Goal: Task Accomplishment & Management: Manage account settings

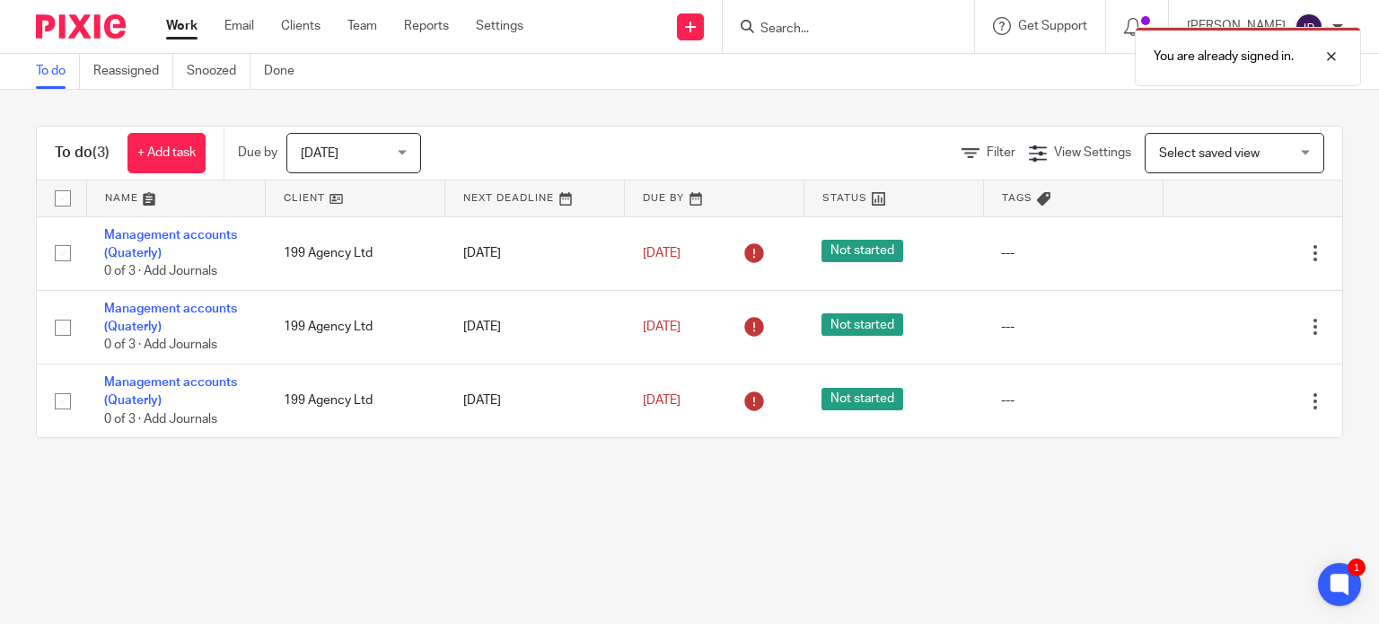
click at [886, 28] on div "You are already signed in." at bounding box center [1026, 52] width 672 height 68
click at [794, 21] on div "You are already signed in." at bounding box center [1026, 52] width 672 height 68
drag, startPoint x: 801, startPoint y: 40, endPoint x: 1164, endPoint y: 40, distance: 362.7
click at [801, 40] on div "You are already signed in." at bounding box center [1026, 52] width 672 height 68
click at [1332, 58] on div at bounding box center [1318, 57] width 48 height 22
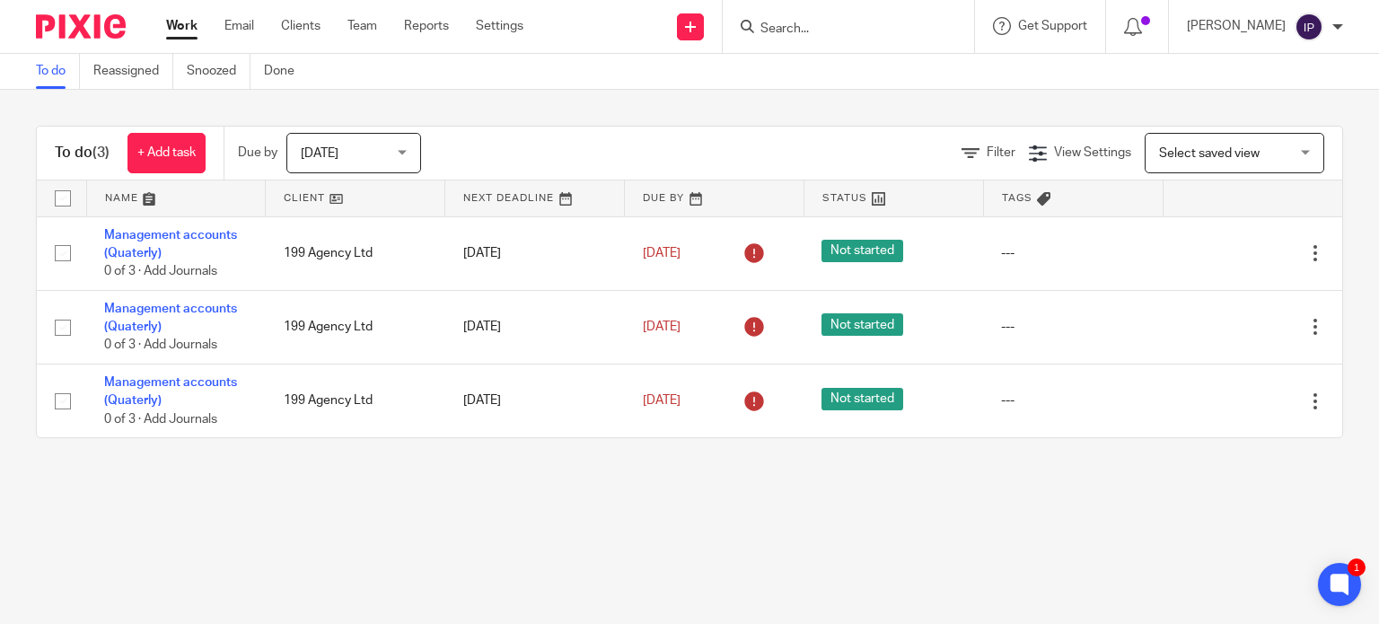
click at [834, 23] on input "Search" at bounding box center [840, 30] width 162 height 16
click at [866, 20] on div "You are already signed in." at bounding box center [1026, 52] width 672 height 68
click at [848, 26] on div "You are already signed in." at bounding box center [1026, 52] width 672 height 68
click at [816, 28] on div "You are already signed in." at bounding box center [1026, 52] width 672 height 68
click at [804, 30] on div "You are already signed in." at bounding box center [1026, 52] width 672 height 68
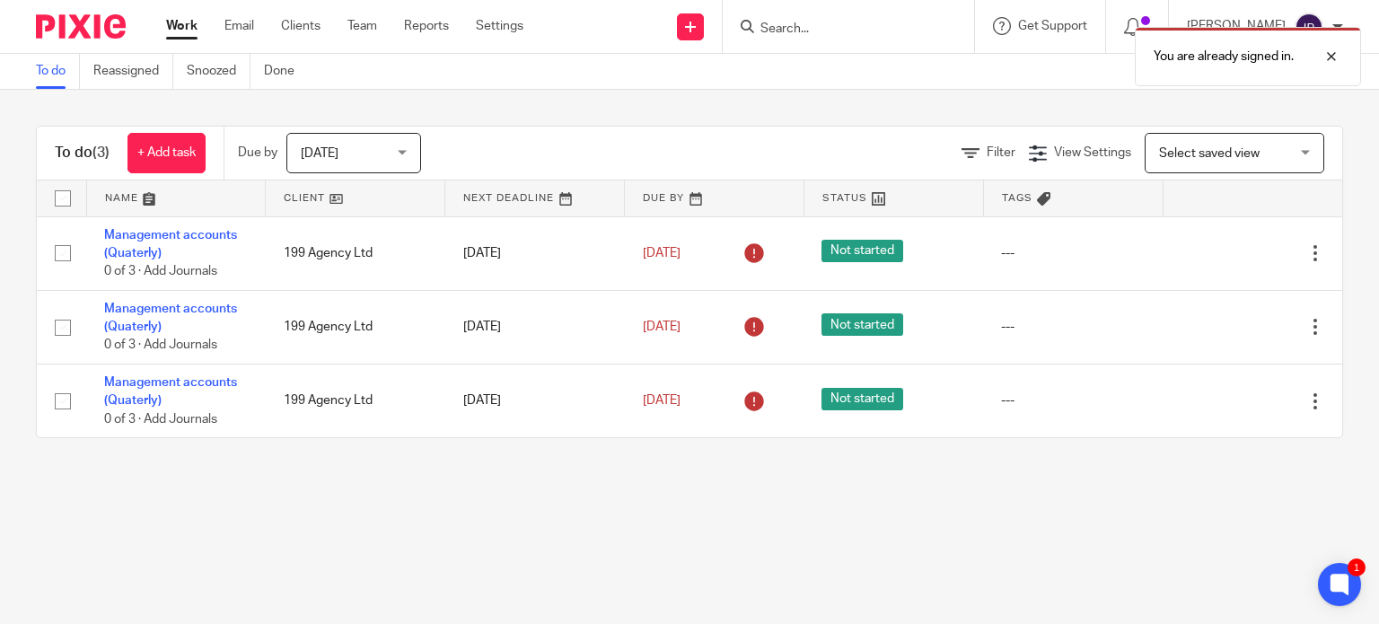
click at [828, 28] on div "You are already signed in." at bounding box center [1026, 52] width 672 height 68
click at [855, 30] on div "You are already signed in." at bounding box center [1026, 52] width 672 height 68
click at [822, 35] on div "You are already signed in." at bounding box center [1026, 52] width 672 height 68
click at [825, 31] on div "You are already signed in." at bounding box center [1026, 52] width 672 height 68
drag, startPoint x: 1334, startPoint y: 44, endPoint x: 1332, endPoint y: 56, distance: 12.0
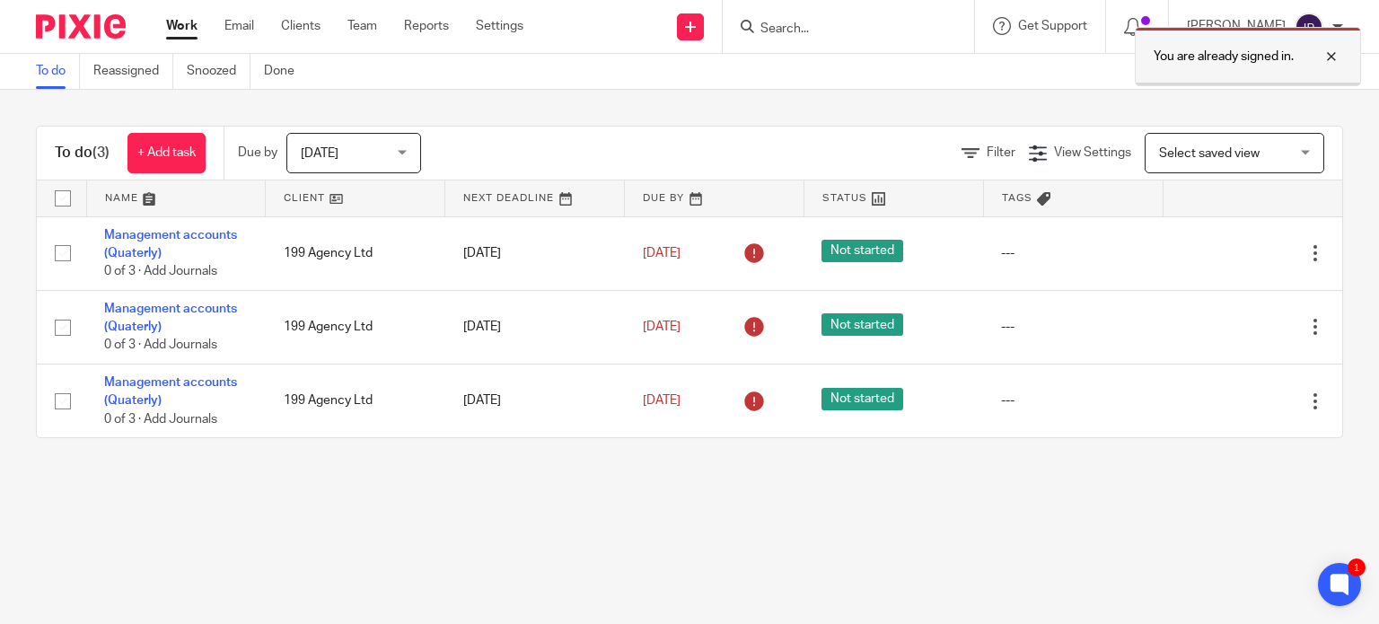
click at [1332, 45] on div "You are already signed in." at bounding box center [1248, 56] width 226 height 59
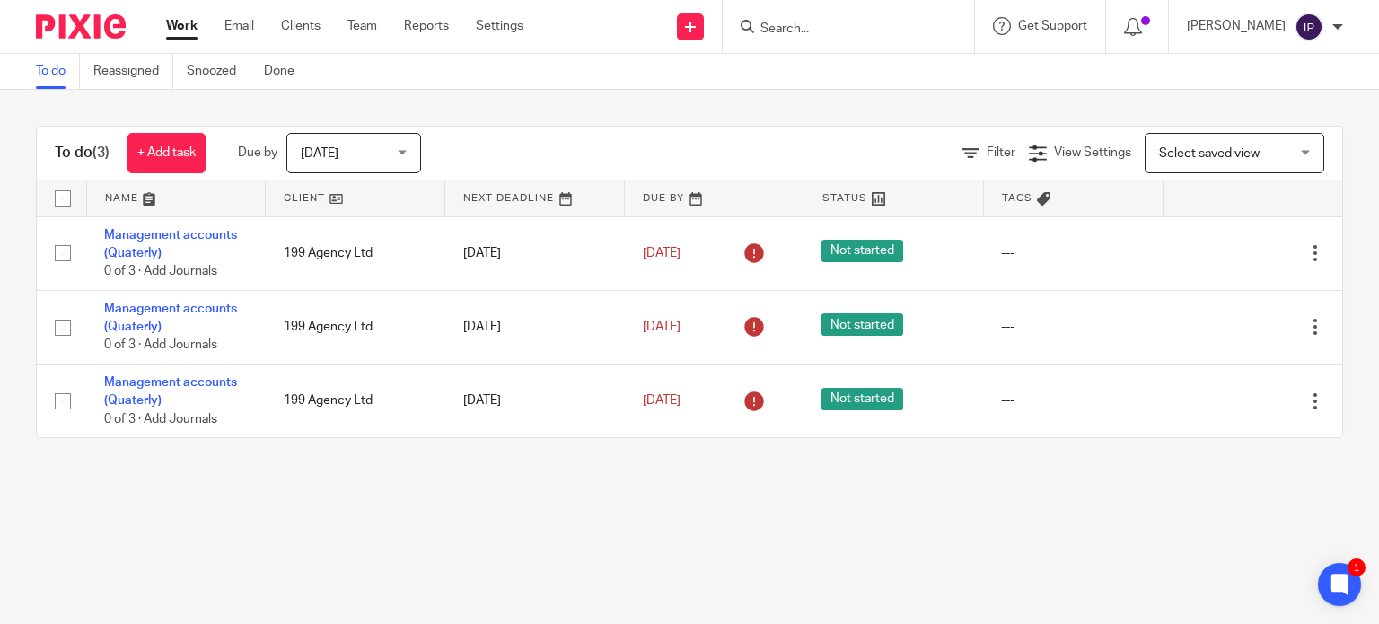
click at [811, 24] on input "Search" at bounding box center [840, 30] width 162 height 16
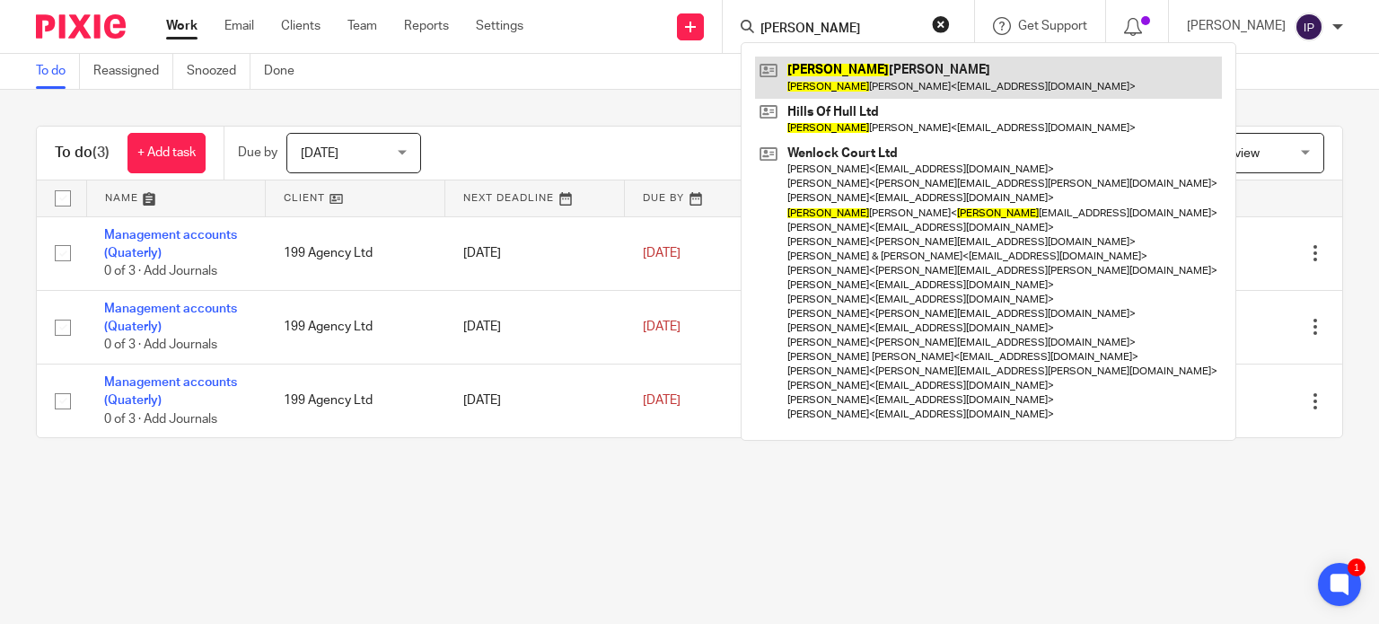
type input "dennis"
click at [880, 77] on link at bounding box center [988, 77] width 467 height 41
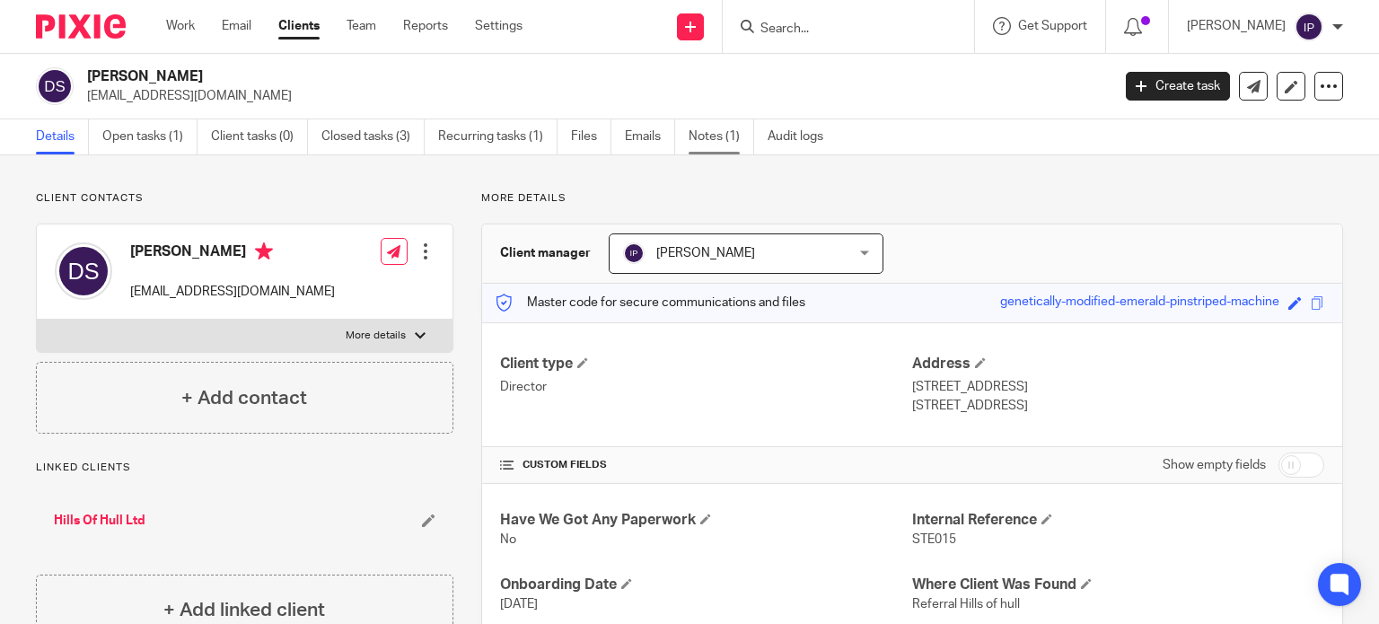
click at [719, 138] on link "Notes (1)" at bounding box center [722, 136] width 66 height 35
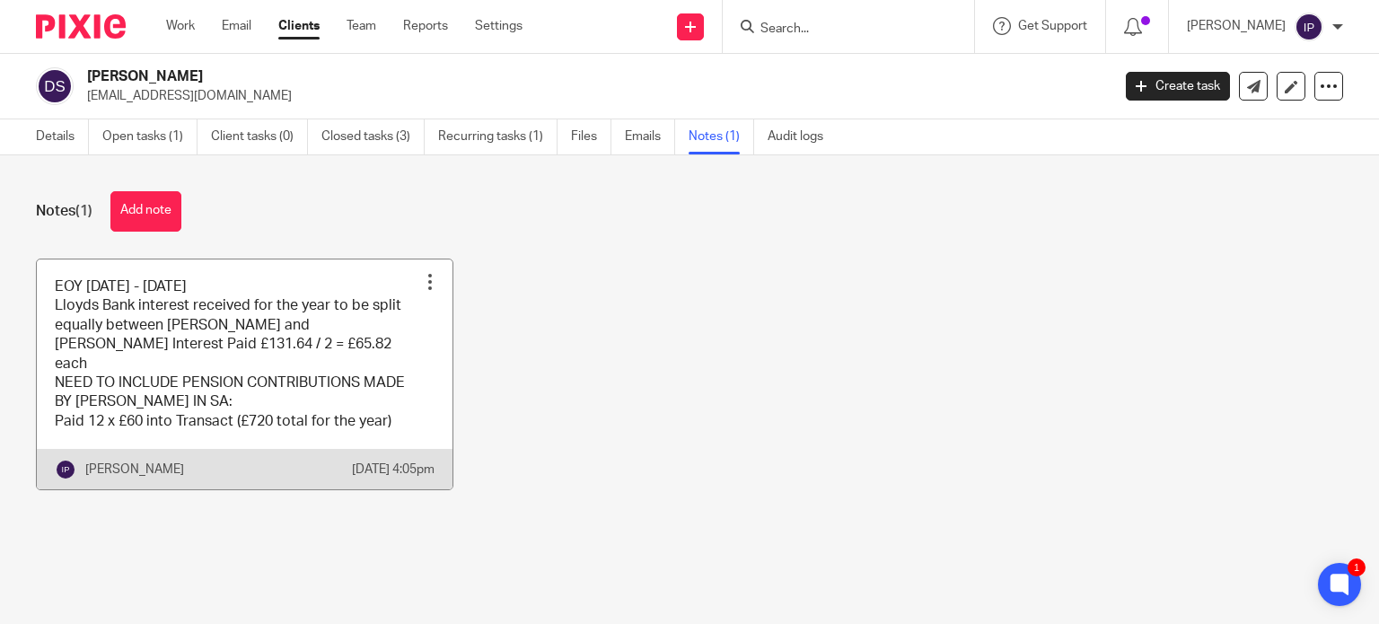
click at [421, 278] on div at bounding box center [430, 282] width 18 height 18
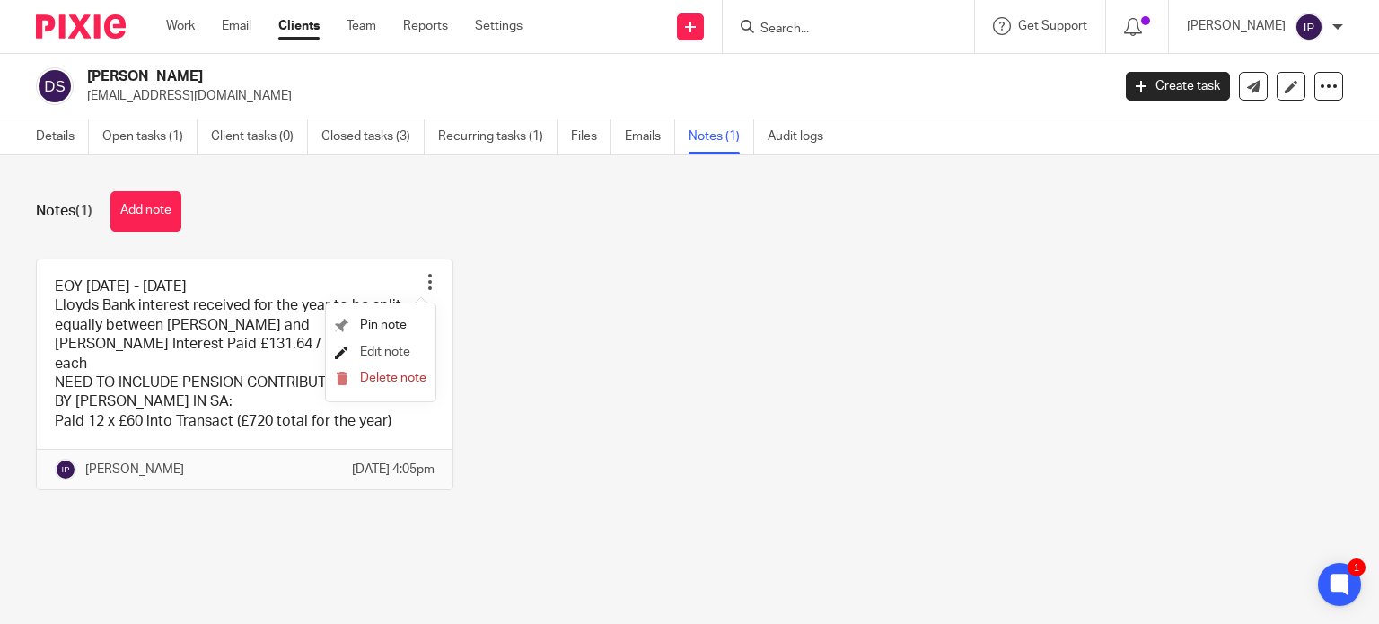
click at [395, 348] on span "Edit note" at bounding box center [385, 352] width 50 height 13
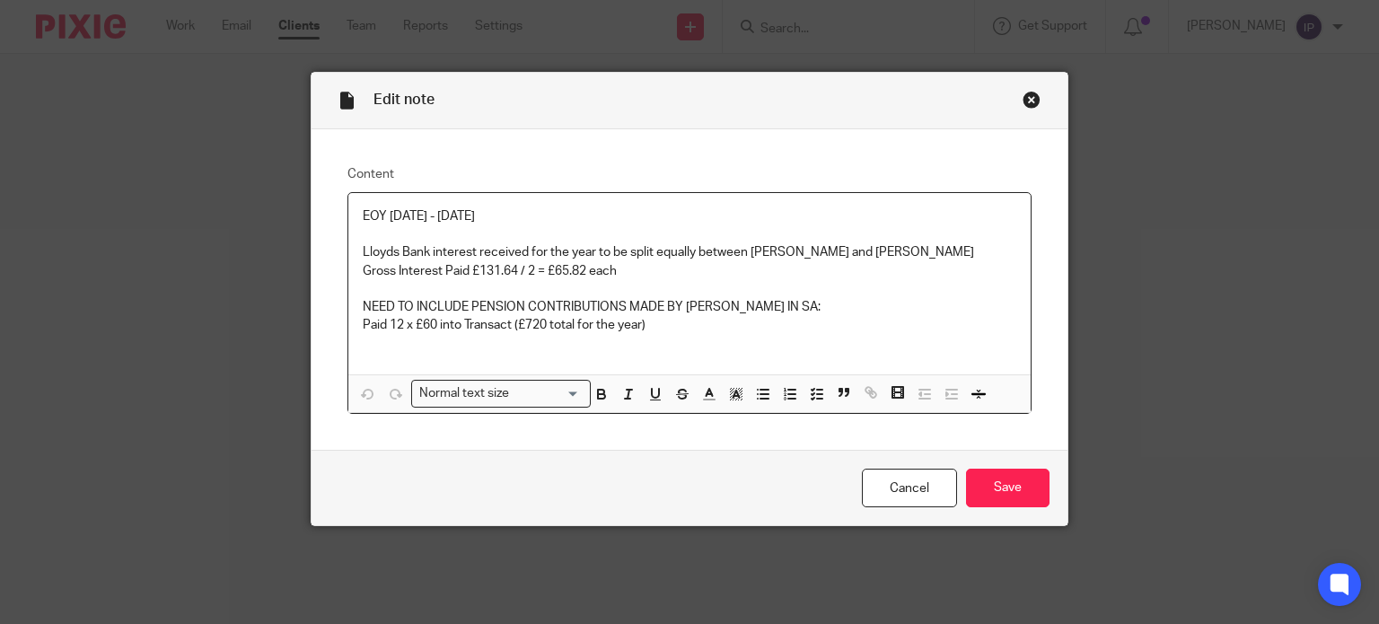
click at [651, 323] on p "Paid 12 x £60 into Transact (£720 total for the year)" at bounding box center [690, 325] width 655 height 18
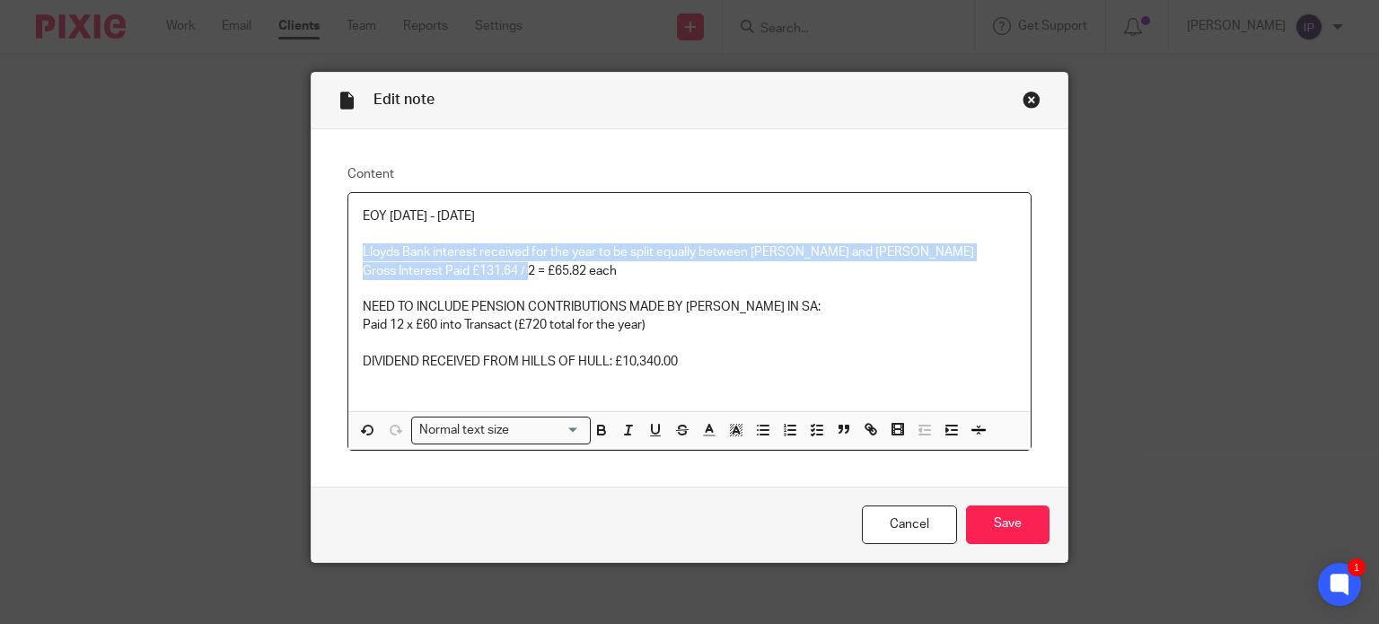
drag, startPoint x: 351, startPoint y: 251, endPoint x: 524, endPoint y: 272, distance: 174.6
click at [524, 272] on div "EOY 2024 - 2025 Lloyds Bank interest received for the year to be split equally …" at bounding box center [689, 302] width 683 height 218
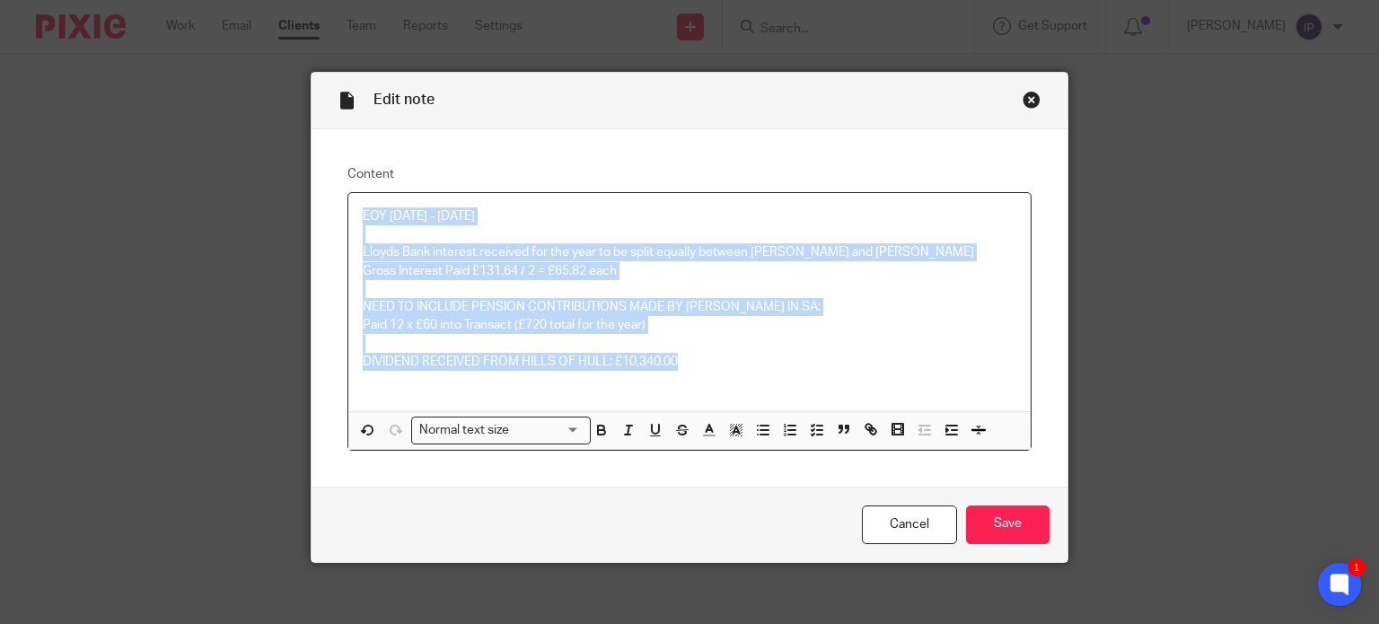
drag, startPoint x: 354, startPoint y: 213, endPoint x: 694, endPoint y: 364, distance: 372.2
click at [694, 364] on div "EOY 2024 - 2025 Lloyds Bank interest received for the year to be split equally …" at bounding box center [689, 302] width 683 height 218
drag, startPoint x: 584, startPoint y: 311, endPoint x: 487, endPoint y: 211, distance: 139.1
click at [492, 210] on p "EOY 2024 - 2025" at bounding box center [690, 216] width 655 height 18
click at [470, 213] on p "EOY 2024 - 2025" at bounding box center [690, 216] width 655 height 18
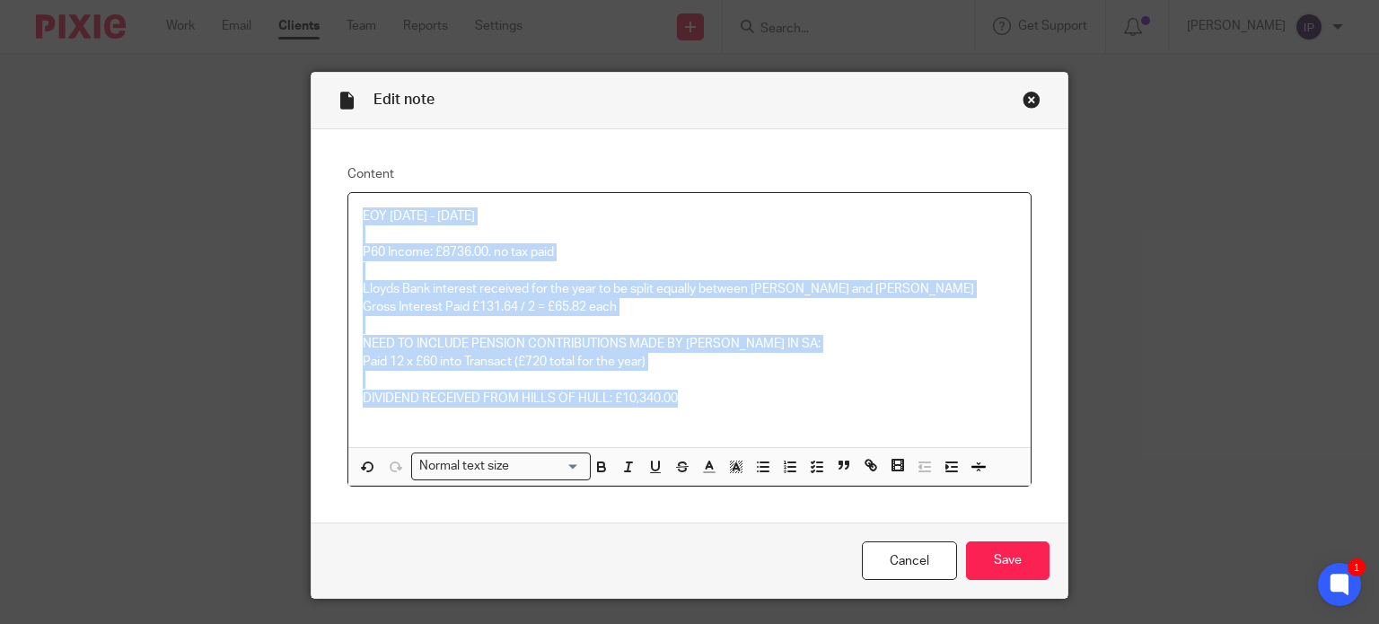
drag, startPoint x: 354, startPoint y: 211, endPoint x: 690, endPoint y: 402, distance: 386.4
click at [690, 402] on div "EOY 2024 - 2025 P60 Income: £8736.00. no tax paid Lloyds Bank interest received…" at bounding box center [689, 320] width 683 height 254
copy div "EOY 2024 - 2025 P60 Income: £8736.00. no tax paid Lloyds Bank interest received…"
click at [1027, 553] on input "Save" at bounding box center [1008, 560] width 84 height 39
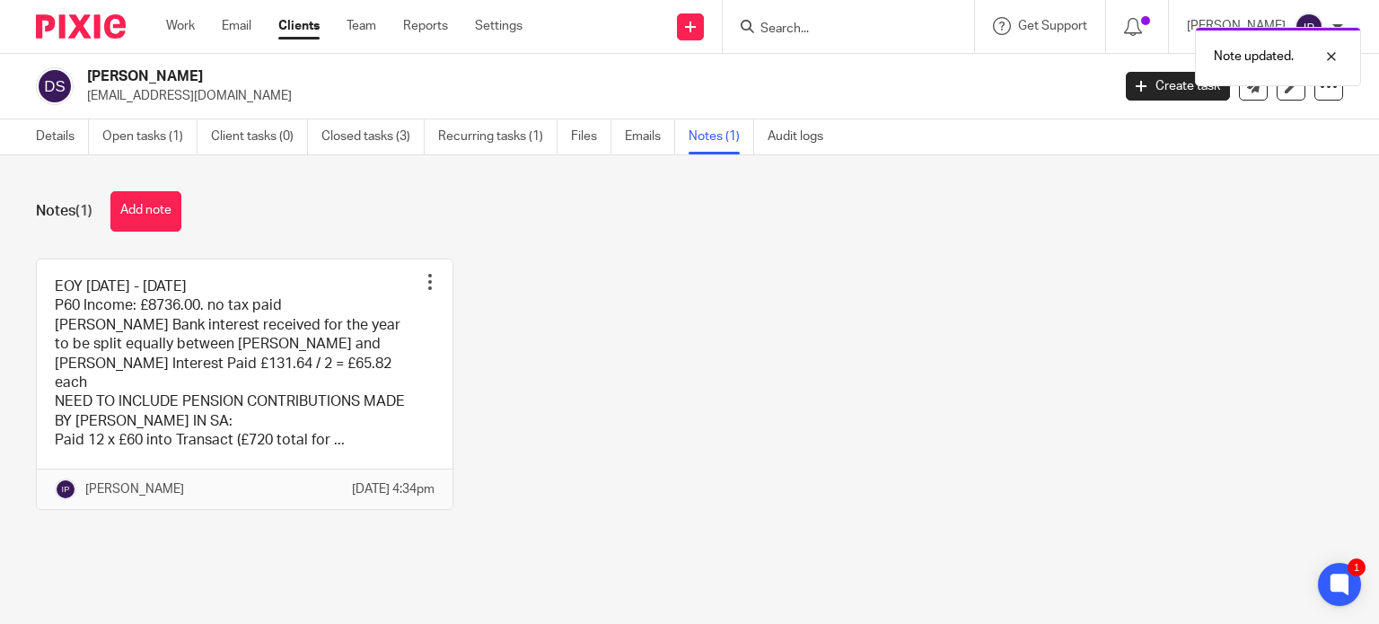
click at [860, 28] on div "Note updated." at bounding box center [1026, 52] width 672 height 68
click at [855, 38] on div "Note updated." at bounding box center [1026, 52] width 672 height 68
click at [794, 25] on input "Search" at bounding box center [840, 30] width 162 height 16
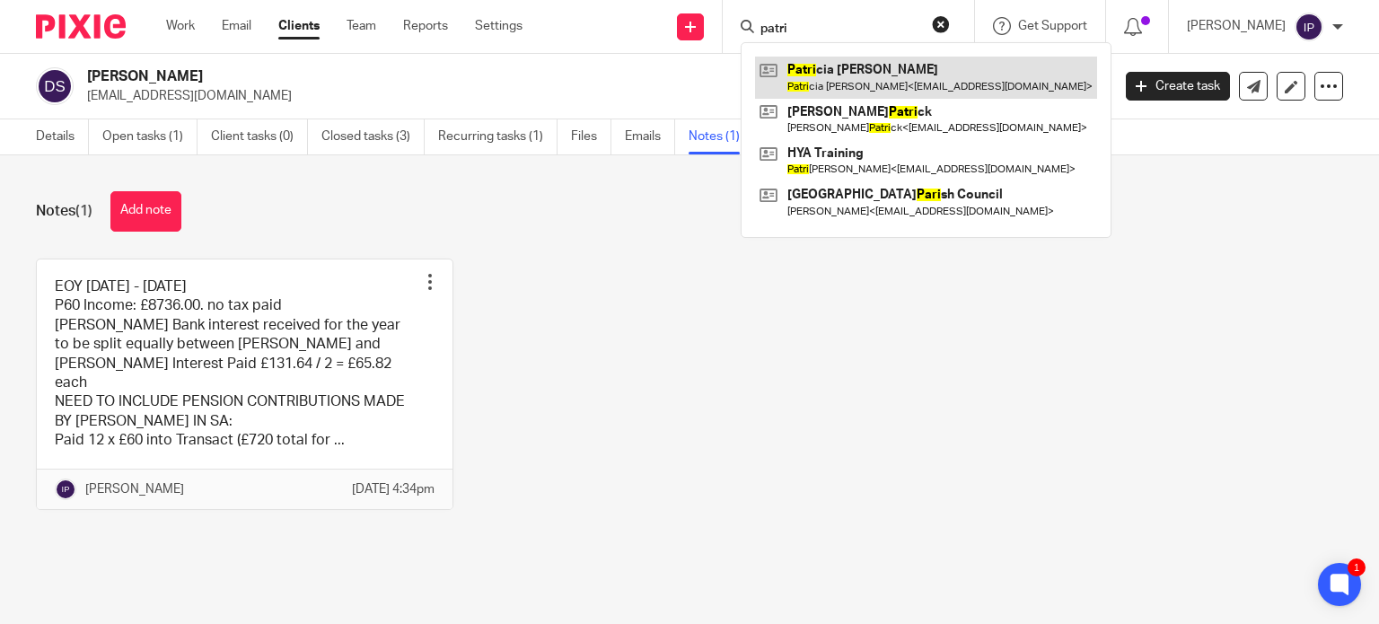
type input "patri"
click at [845, 72] on link at bounding box center [926, 77] width 342 height 41
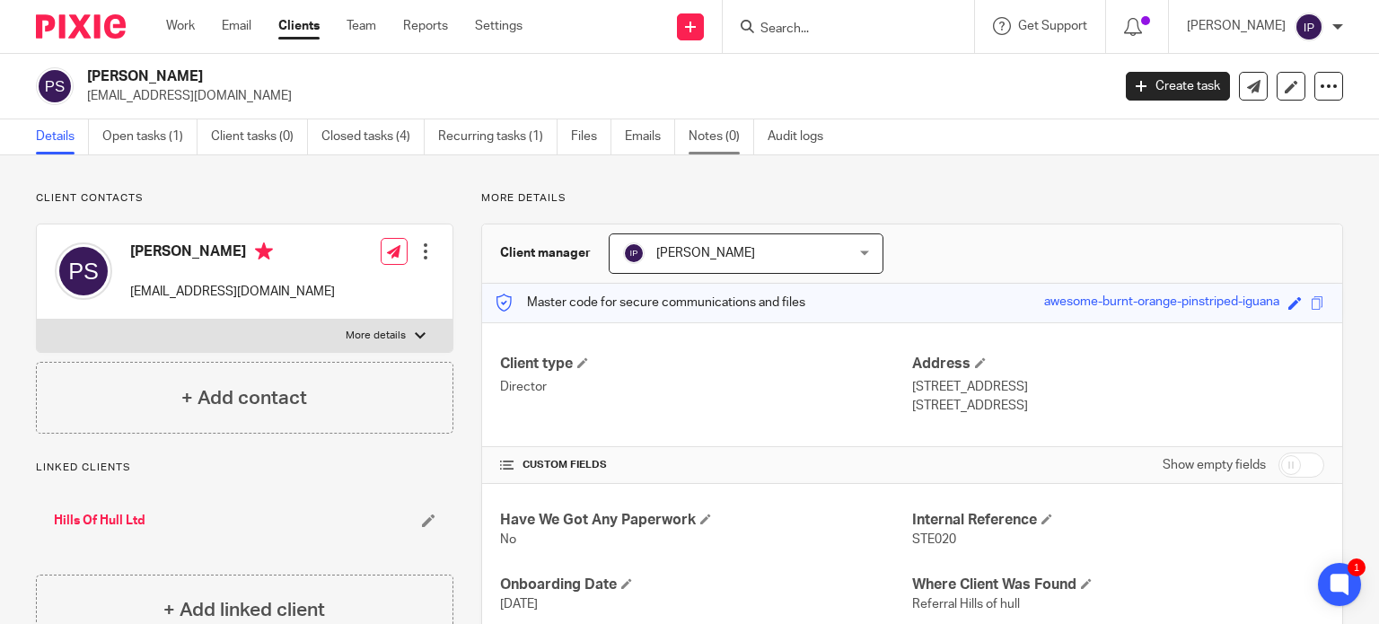
click at [711, 139] on link "Notes (0)" at bounding box center [722, 136] width 66 height 35
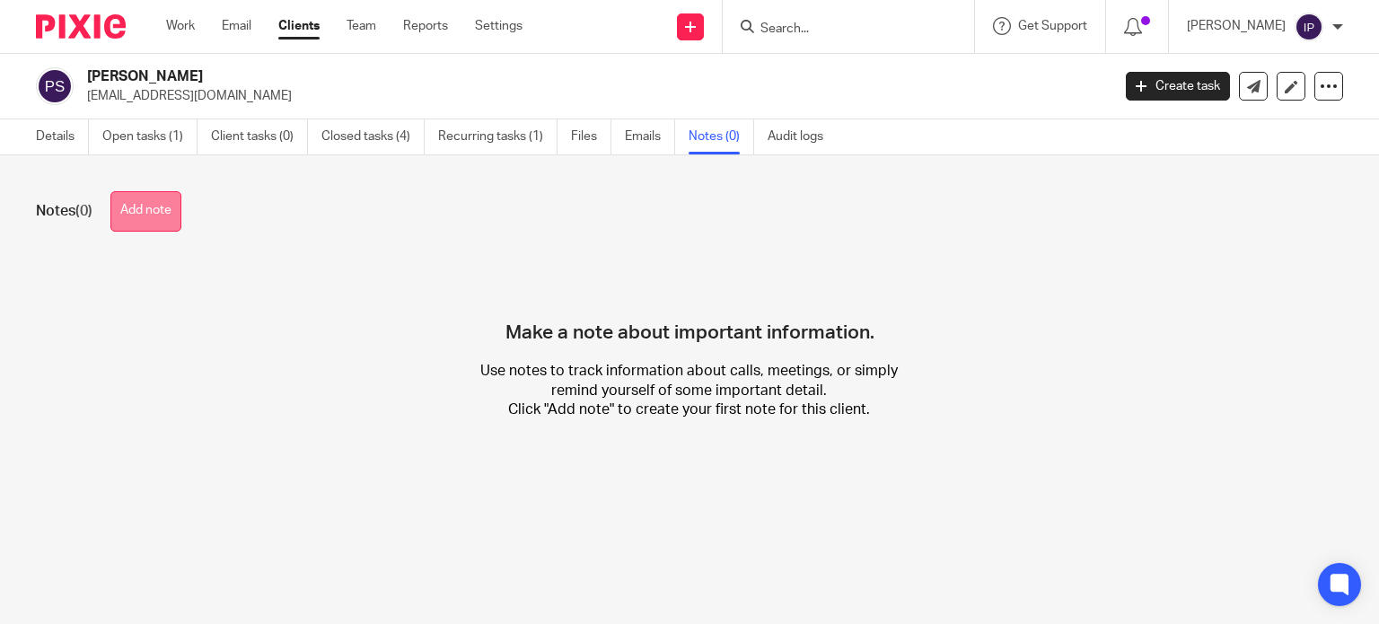
click at [160, 205] on button "Add note" at bounding box center [145, 211] width 71 height 40
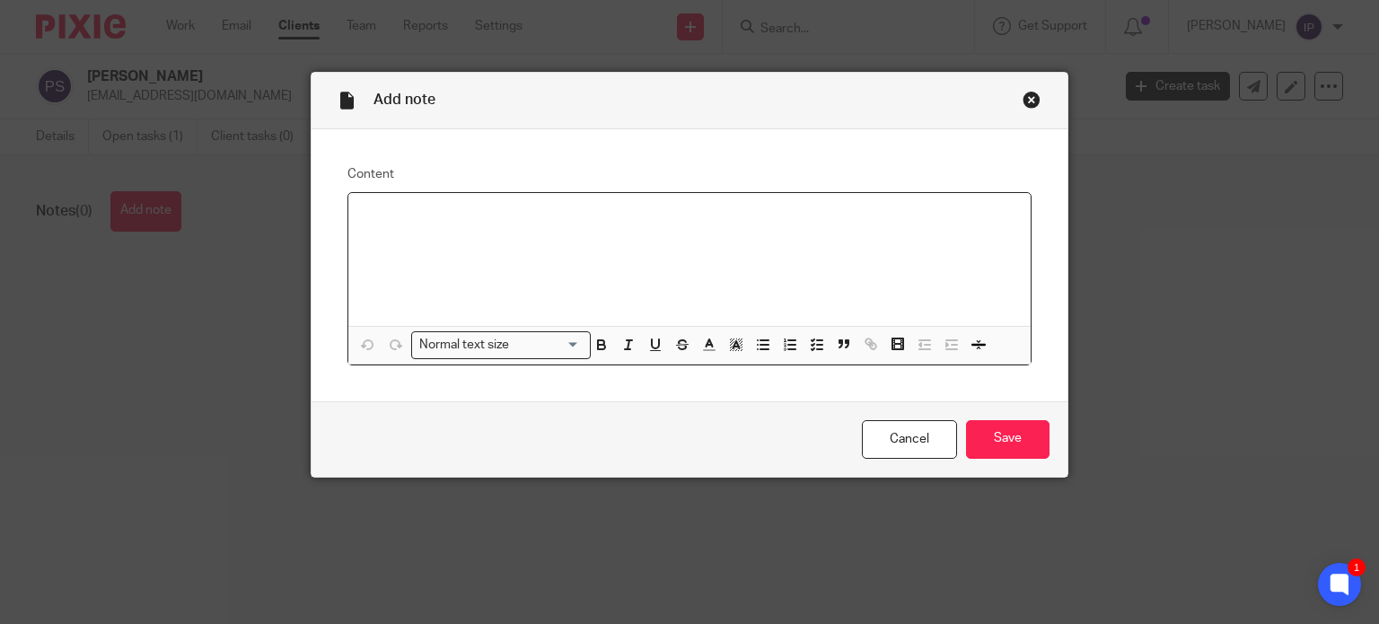
click at [363, 215] on p at bounding box center [690, 216] width 655 height 18
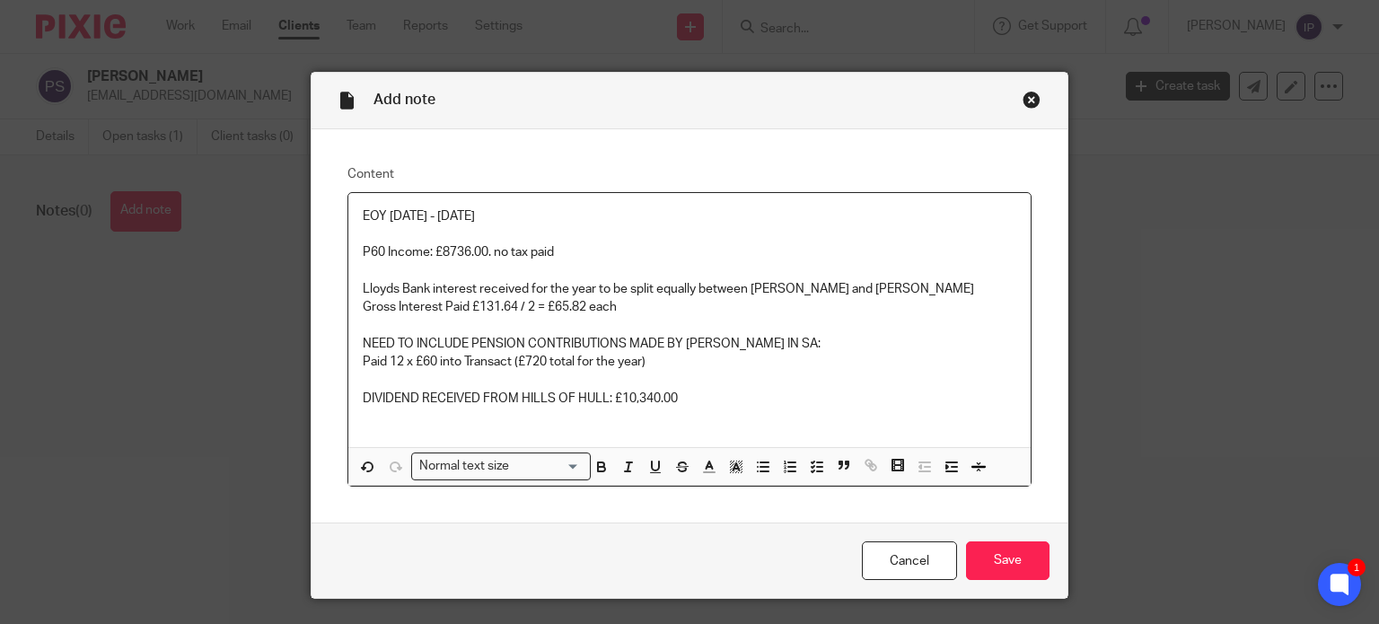
click at [554, 251] on p "P60 Income: £8736.00. no tax paid" at bounding box center [690, 252] width 655 height 18
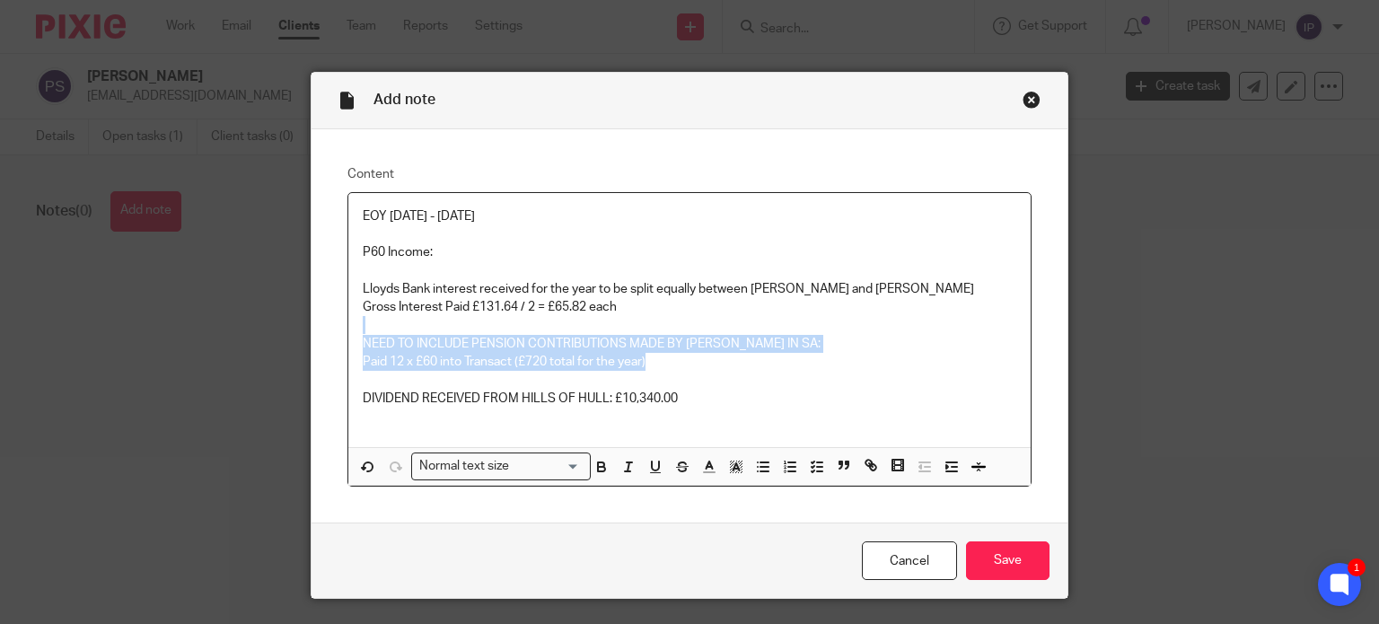
drag, startPoint x: 646, startPoint y: 360, endPoint x: 358, endPoint y: 330, distance: 289.7
click at [358, 330] on div "EOY 2024 - 2025 P60 Income: Lloyds Bank interest received for the year to be sp…" at bounding box center [689, 320] width 683 height 254
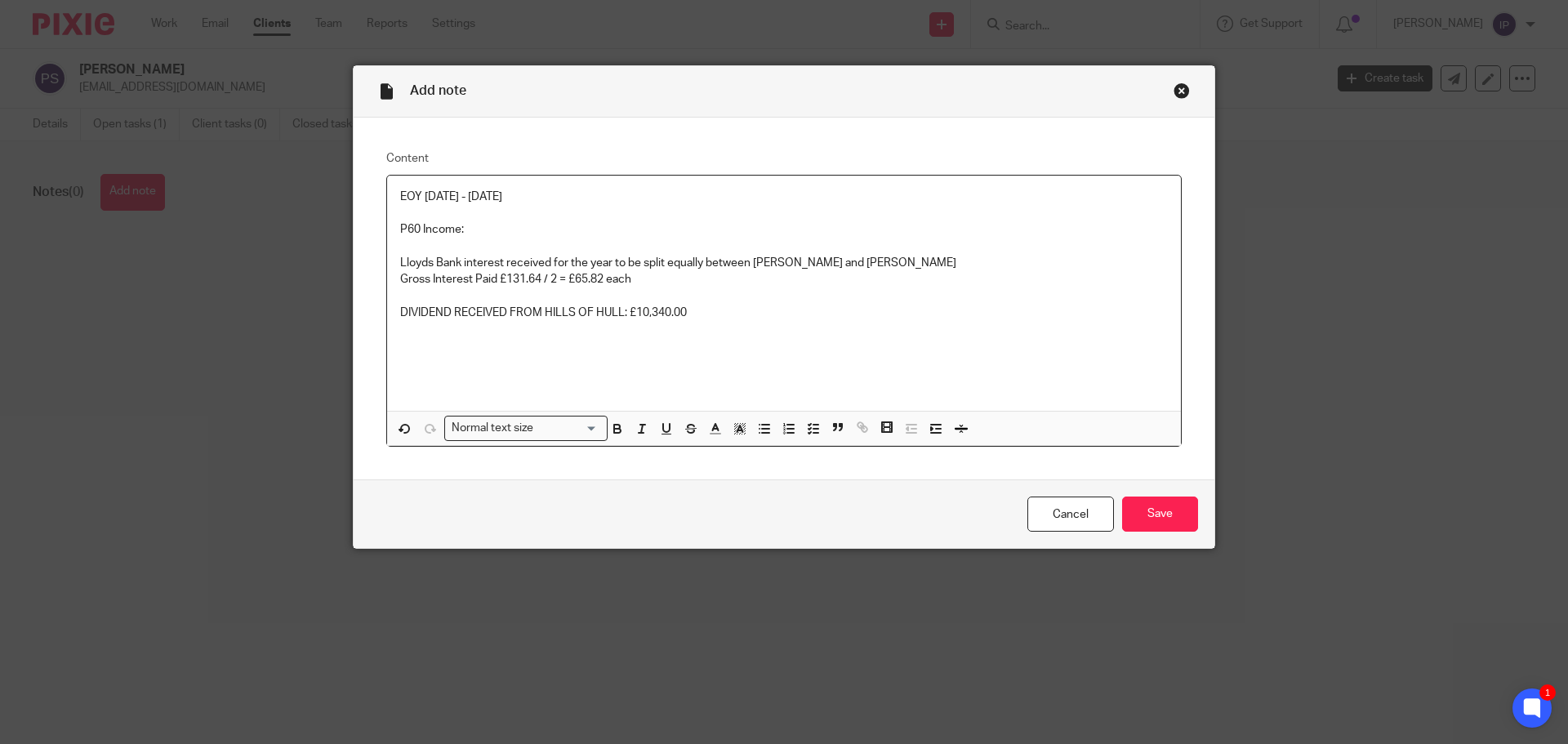
click at [477, 226] on p "P60 Income:" at bounding box center [784, 229] width 768 height 16
drag, startPoint x: 478, startPoint y: 229, endPoint x: 487, endPoint y: 228, distance: 9.1
click at [479, 229] on p "P60 Income:" at bounding box center [784, 229] width 768 height 16
click at [462, 227] on p "P60 Income: £14703.13 Tax dedu" at bounding box center [784, 229] width 768 height 16
click at [597, 226] on p "P60 Income: Gross Pay £14703.13 Tax dedu" at bounding box center [784, 229] width 768 height 16
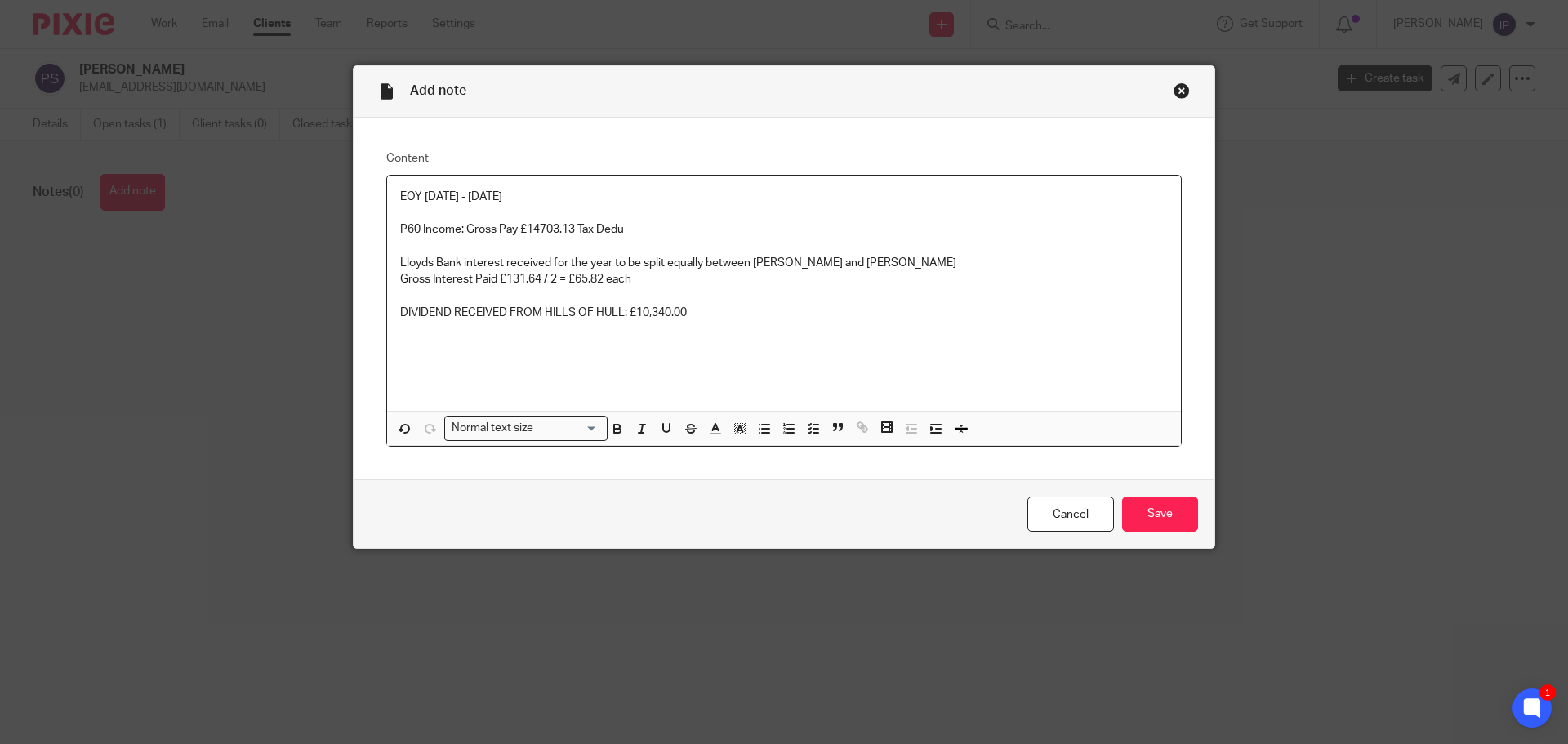
click at [642, 227] on p "P60 Income: Gross Pay £14703.13 Tax Dedu" at bounding box center [784, 229] width 768 height 16
click at [804, 329] on p at bounding box center [784, 329] width 768 height 16
click at [1151, 514] on input "Save" at bounding box center [1161, 514] width 76 height 35
